Goal: Communication & Community: Participate in discussion

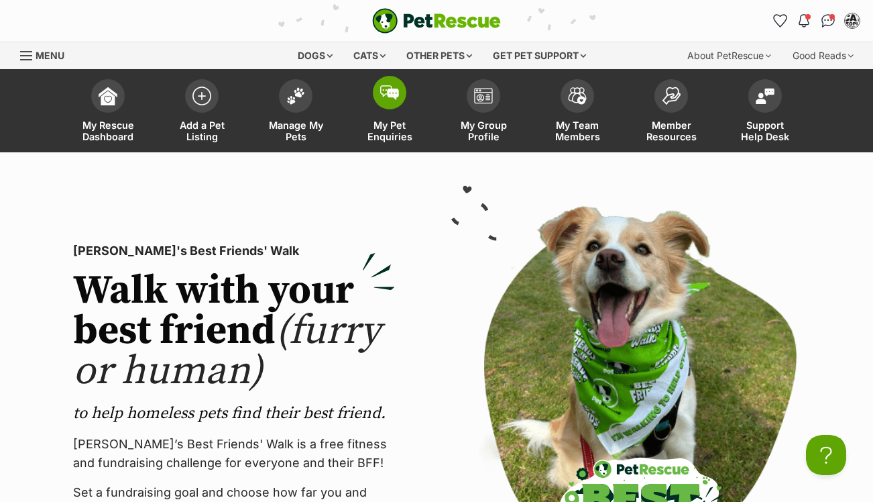
click at [405, 96] on span at bounding box center [390, 93] width 34 height 34
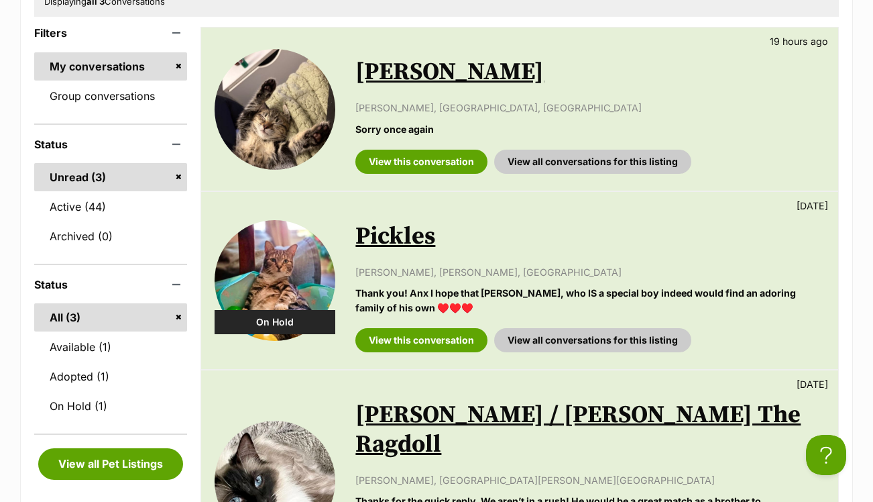
scroll to position [262, 0]
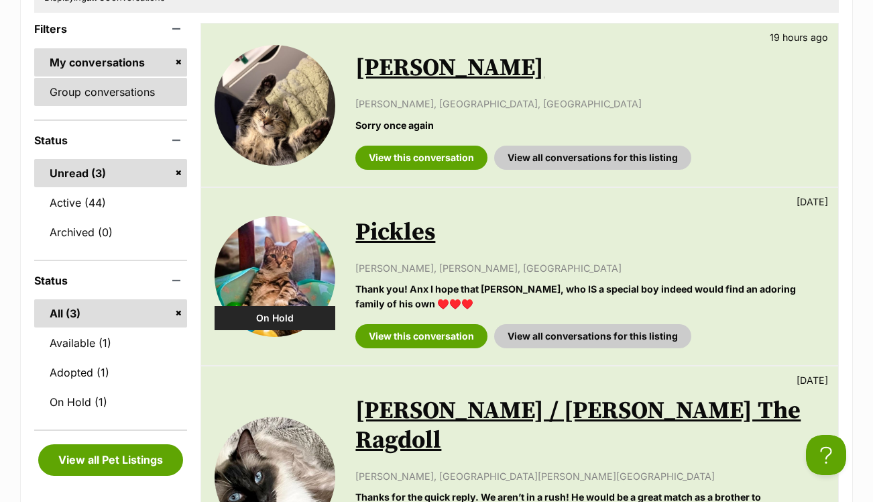
click at [105, 85] on link "Group conversations" at bounding box center [110, 92] width 153 height 28
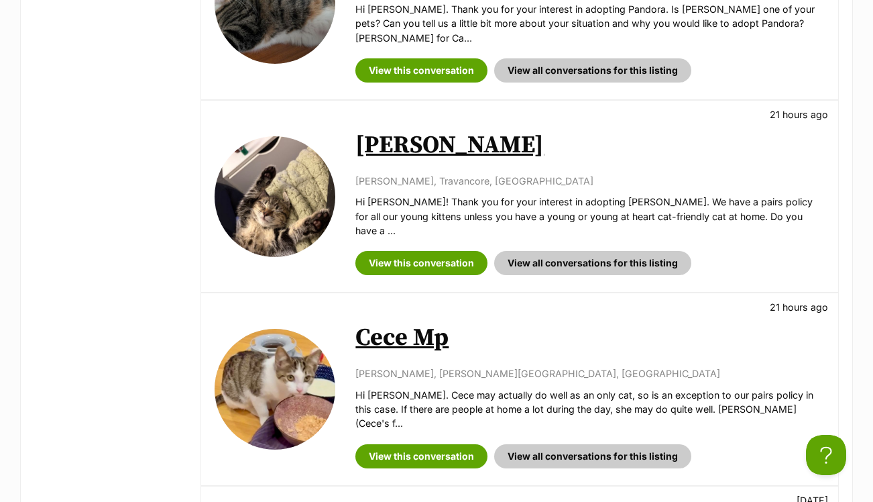
scroll to position [1473, 0]
click at [410, 444] on link "View this conversation" at bounding box center [421, 456] width 132 height 24
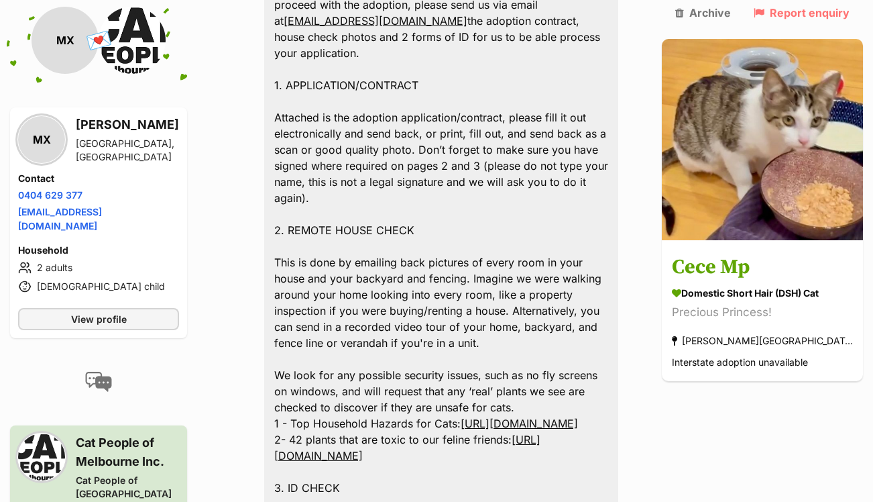
scroll to position [2078, 0]
